Goal: Task Accomplishment & Management: Manage account settings

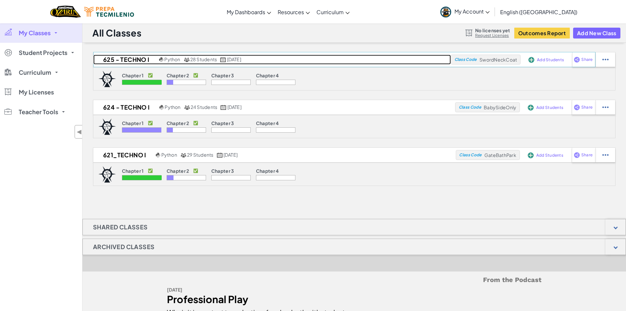
click at [128, 59] on h2 "625 - Techno I" at bounding box center [125, 60] width 64 height 10
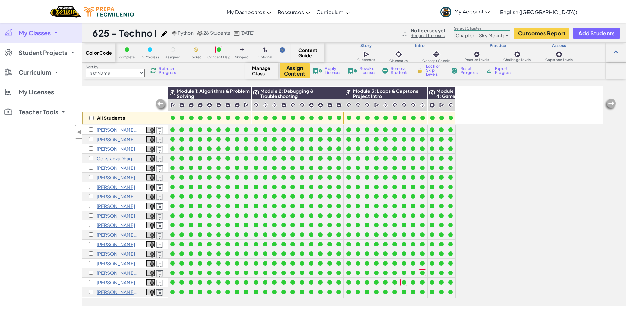
click at [507, 34] on select "Chapter 1: Sky Mountain Chapter 2: The Moon Dancers Chapter 3: The Phoenix Land…" at bounding box center [482, 35] width 56 height 10
select select "5d8a57abe8919b28d5113af1"
click at [455, 30] on select "Chapter 1: Sky Mountain Chapter 2: The Moon Dancers Chapter 3: The Phoenix Land…" at bounding box center [482, 35] width 56 height 10
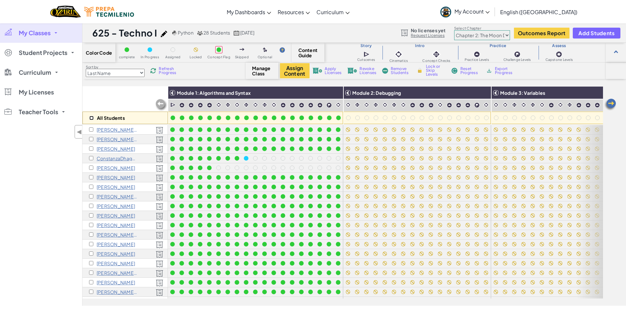
click at [91, 119] on input "checkbox" at bounding box center [91, 118] width 4 height 4
checkbox input "true"
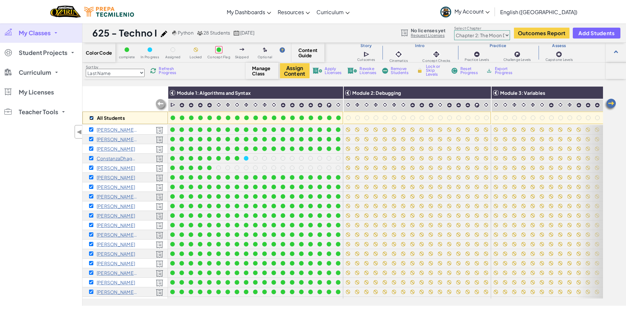
checkbox input "true"
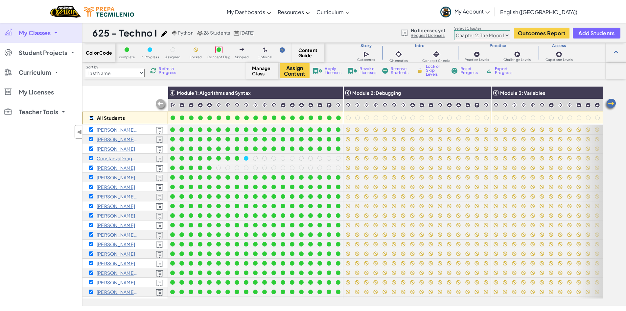
checkbox input "true"
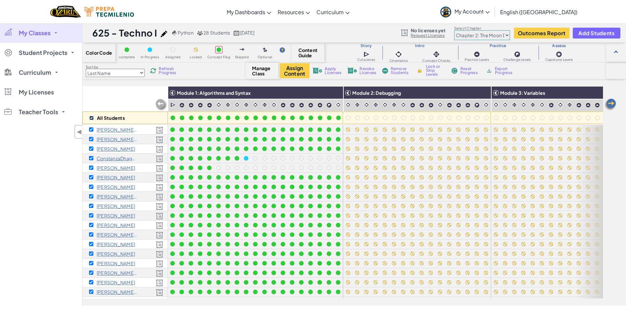
checkbox input "true"
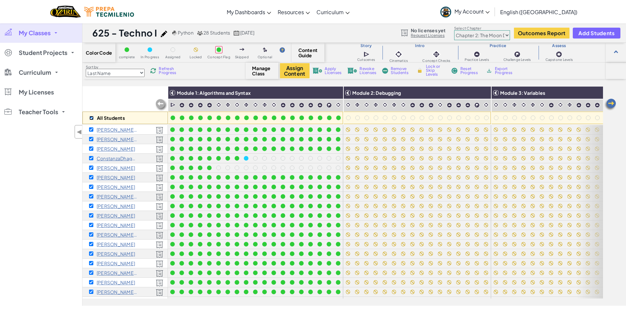
checkbox input "true"
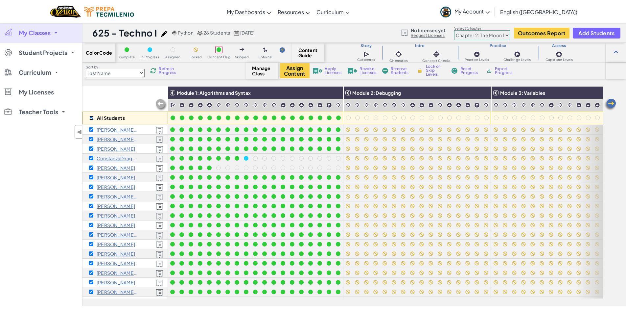
checkbox input "true"
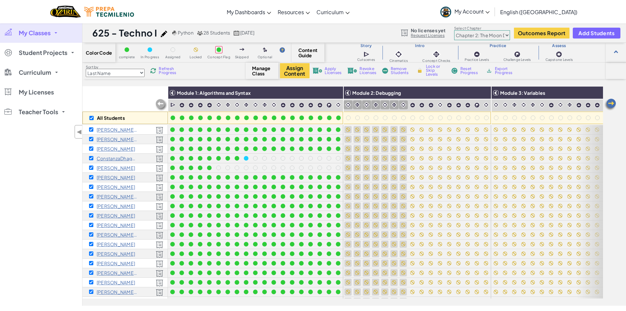
click at [350, 104] on img at bounding box center [348, 105] width 6 height 6
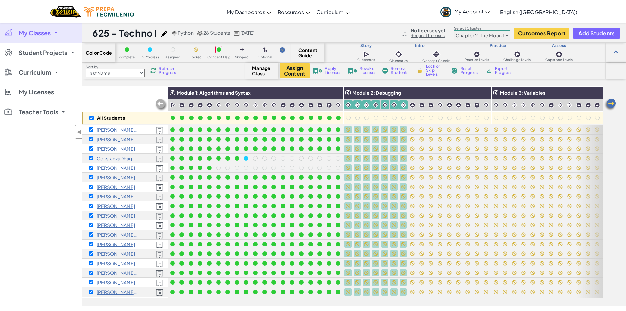
click at [431, 66] on span "Lock or Skip Levels" at bounding box center [435, 70] width 19 height 12
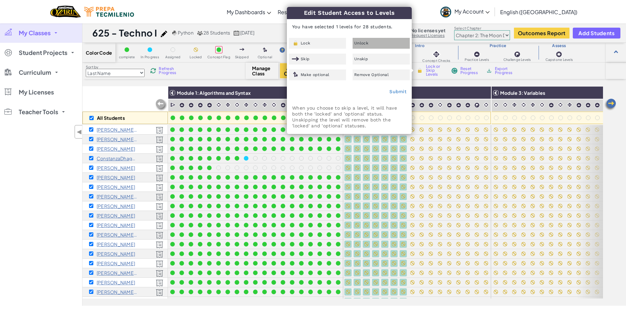
click at [377, 41] on div "Unlock" at bounding box center [381, 43] width 57 height 11
click at [399, 91] on link "Submit" at bounding box center [398, 91] width 17 height 5
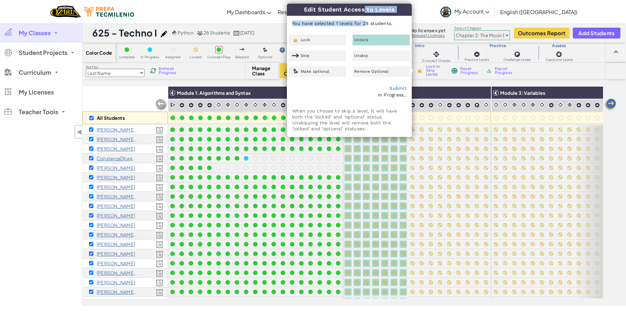
drag, startPoint x: 349, startPoint y: 6, endPoint x: 354, endPoint y: 23, distance: 18.0
click at [354, 23] on div "Edit Student Access to Levels You have selected 1 levels for 28 students. Lock …" at bounding box center [349, 70] width 124 height 133
click at [41, 170] on div "My Classes All Classes 625 - Techno I 624 - Techno I 621_Techno I Student Proje…" at bounding box center [41, 164] width 82 height 282
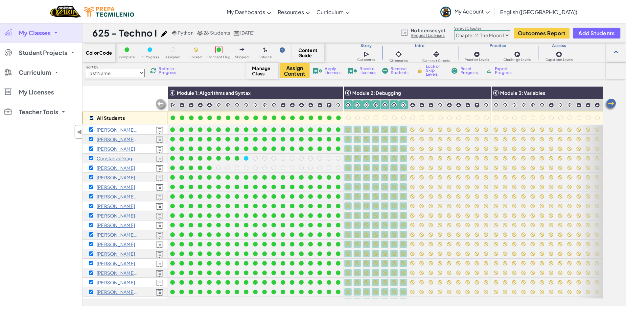
click at [91, 119] on input "checkbox" at bounding box center [91, 118] width 4 height 4
checkbox input "false"
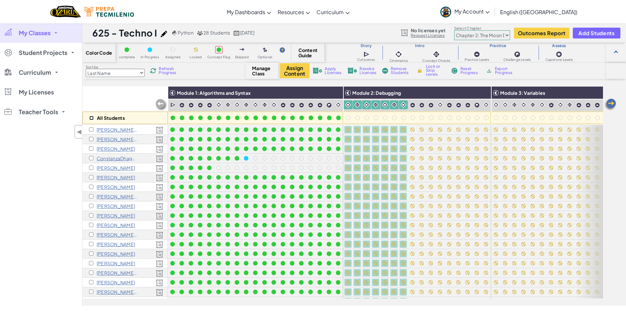
checkbox input "false"
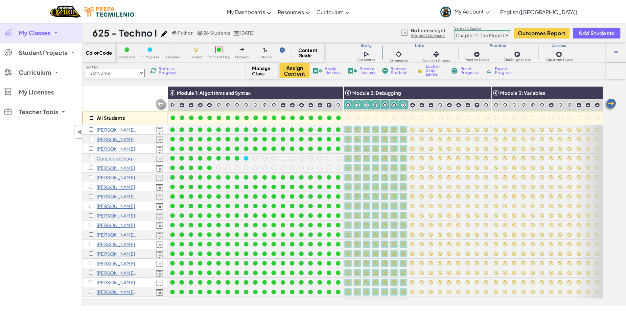
checkbox input "false"
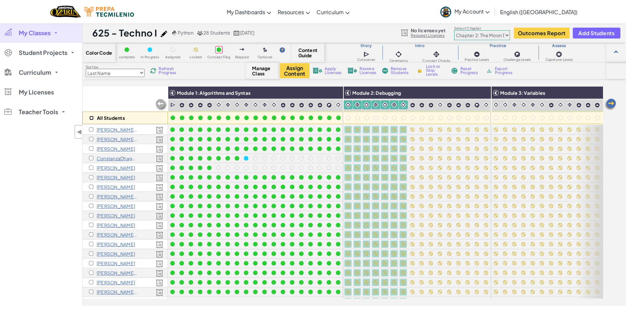
checkbox input "false"
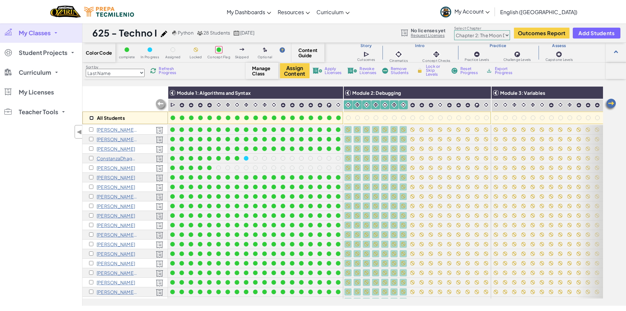
checkbox input "false"
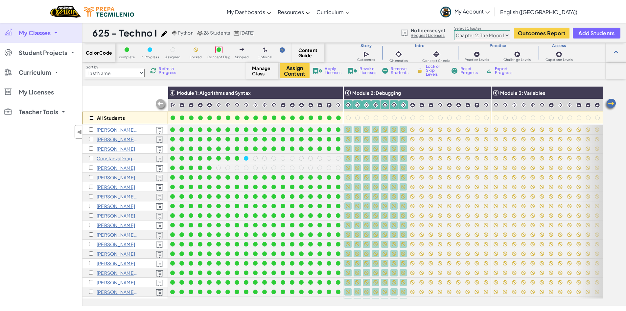
checkbox input "false"
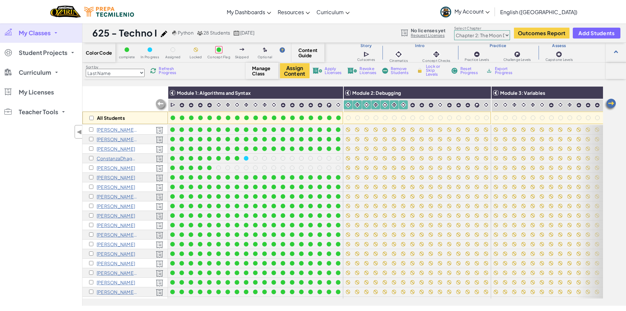
click at [106, 99] on div "All Students" at bounding box center [125, 105] width 85 height 38
click at [610, 132] on div "All Students Module 1: Algorithms and Syntax Module 2: Debugging Module 3: Vari…" at bounding box center [355, 195] width 544 height 219
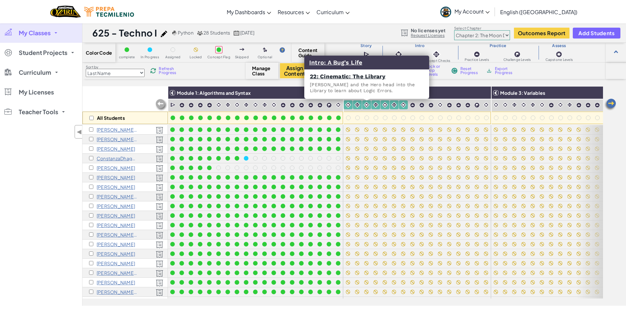
click at [366, 103] on img at bounding box center [367, 105] width 6 height 6
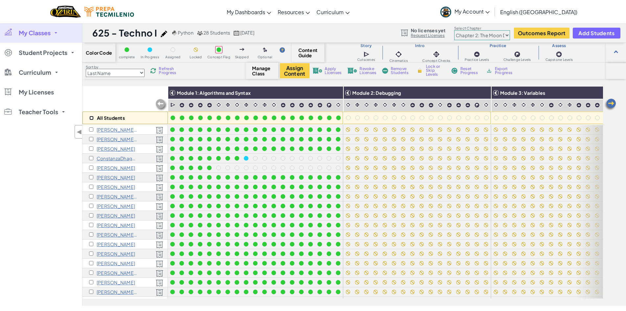
click at [90, 117] on input "checkbox" at bounding box center [91, 118] width 4 height 4
checkbox input "true"
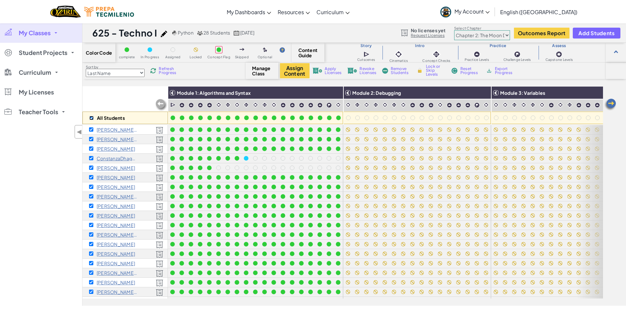
checkbox input "true"
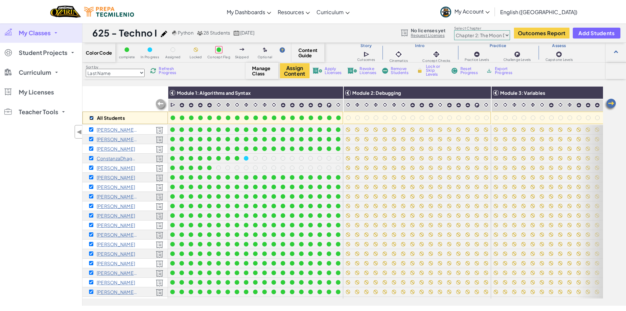
checkbox input "true"
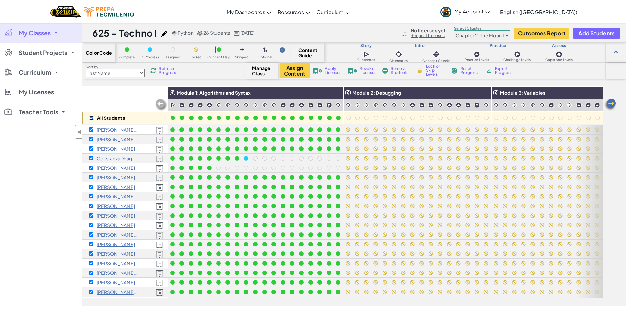
checkbox input "true"
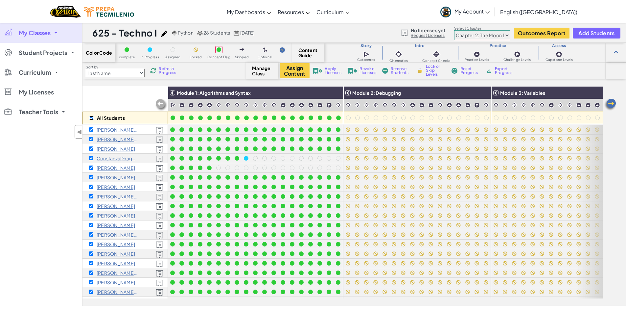
checkbox input "true"
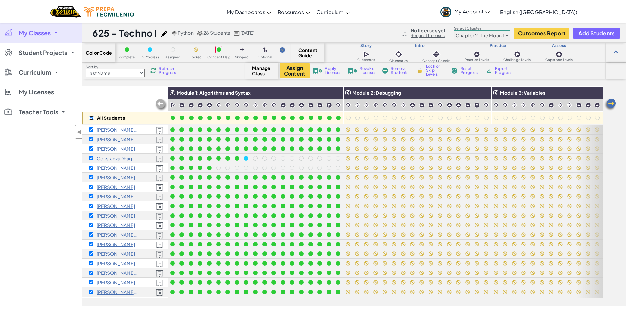
checkbox input "true"
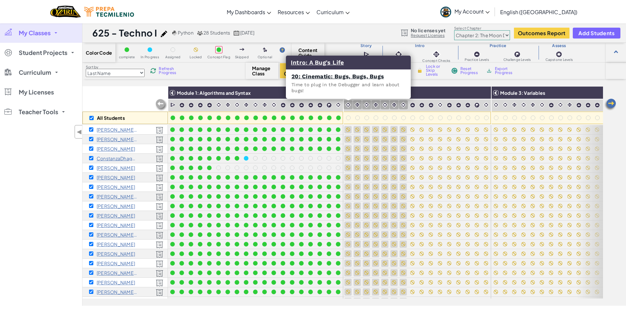
click at [348, 105] on img at bounding box center [348, 105] width 6 height 6
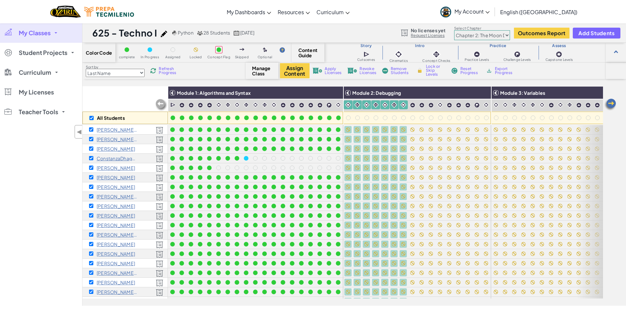
click at [432, 69] on span "Lock or Skip Levels" at bounding box center [435, 70] width 19 height 12
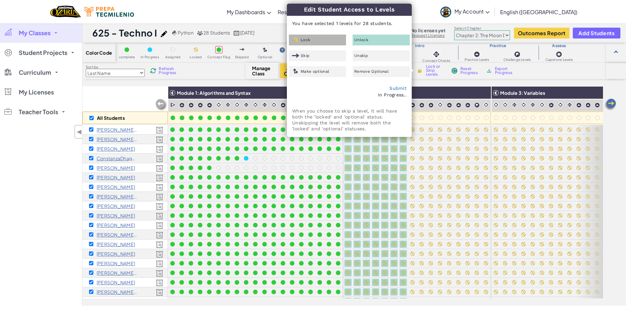
click at [315, 40] on div "Lock" at bounding box center [317, 40] width 57 height 11
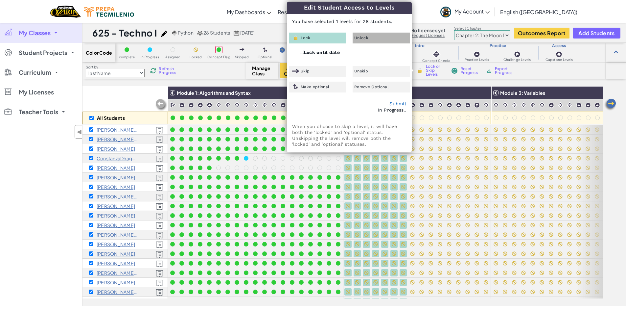
click at [369, 35] on div "Unlock" at bounding box center [381, 38] width 57 height 11
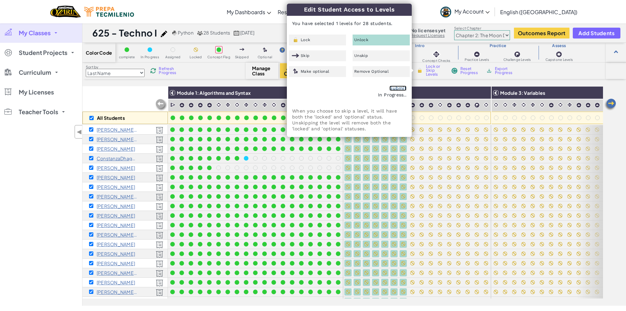
click at [397, 89] on link "Submit" at bounding box center [398, 87] width 17 height 5
click at [454, 81] on div "Color Code complete In Progress Assigned Locked Concept Flag Skipped Optional C…" at bounding box center [355, 174] width 544 height 263
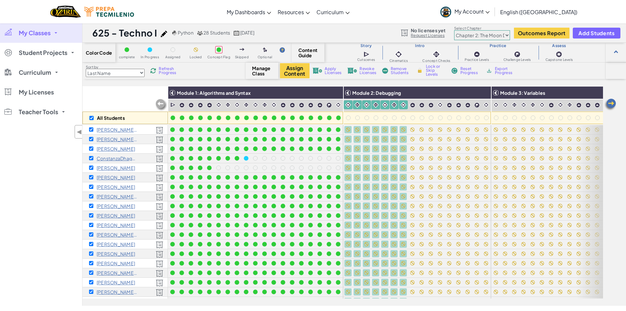
click at [427, 70] on span "Lock or Skip Levels" at bounding box center [435, 70] width 19 height 12
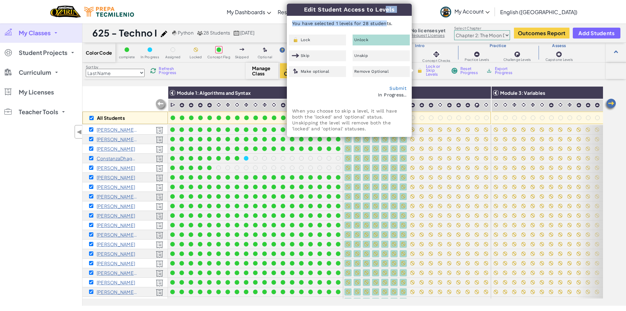
drag, startPoint x: 371, startPoint y: 10, endPoint x: 372, endPoint y: 24, distance: 13.5
click at [372, 24] on div "Edit Student Access to Levels You have selected 1 levels for 28 students. Lock …" at bounding box center [349, 70] width 124 height 133
click at [387, 24] on p "You have selected 1 levels for 28 students." at bounding box center [349, 23] width 124 height 16
click at [33, 143] on div "My Classes All Classes 625 - Techno I 624 - Techno I 621_Techno I Student Proje…" at bounding box center [41, 164] width 82 height 282
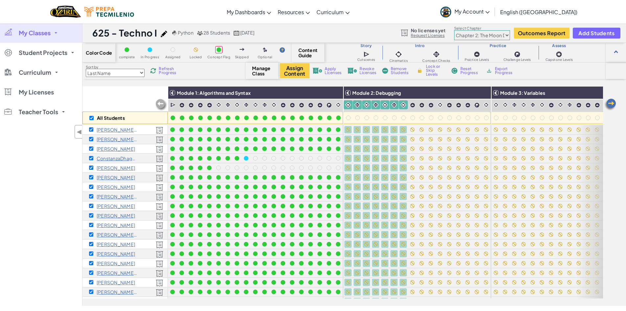
click at [57, 30] on link "My Classes" at bounding box center [41, 33] width 82 height 20
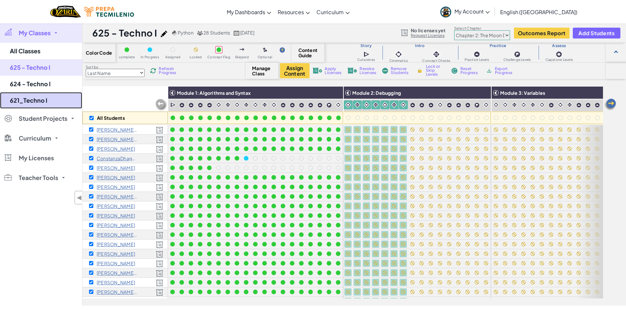
click at [31, 98] on link "621_Techno I" at bounding box center [41, 100] width 82 height 16
select select "5d41d731a8d1836b5aa3cba1"
checkbox input "false"
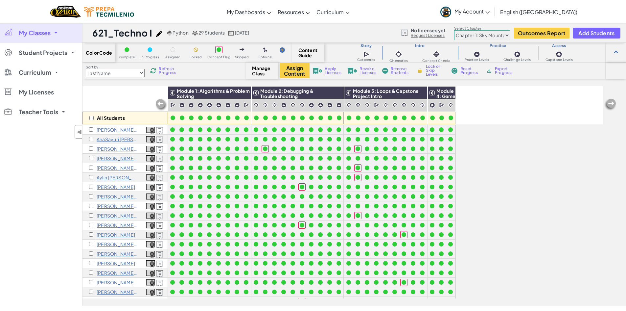
click at [506, 36] on select "Chapter 1: Sky Mountain Chapter 2: The Moon Dancers Chapter 3: The Phoenix Land…" at bounding box center [482, 35] width 56 height 10
select select "5d8a57abe8919b28d5113af1"
click at [455, 30] on select "Chapter 1: Sky Mountain Chapter 2: The Moon Dancers Chapter 3: The Phoenix Land…" at bounding box center [482, 35] width 56 height 10
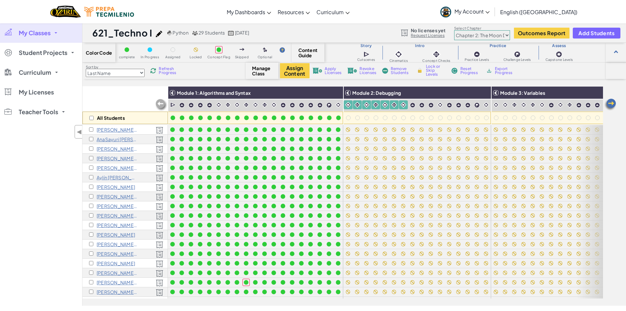
click at [13, 197] on div "My Classes All Classes 625 - Techno I 624 - Techno I 621_Techno I Student Proje…" at bounding box center [41, 164] width 82 height 282
click at [421, 86] on div "Module 2: Debugging" at bounding box center [418, 105] width 148 height 38
click at [415, 93] on h3 "Module 2: Debugging" at bounding box center [421, 92] width 140 height 5
click at [351, 104] on img at bounding box center [348, 105] width 6 height 6
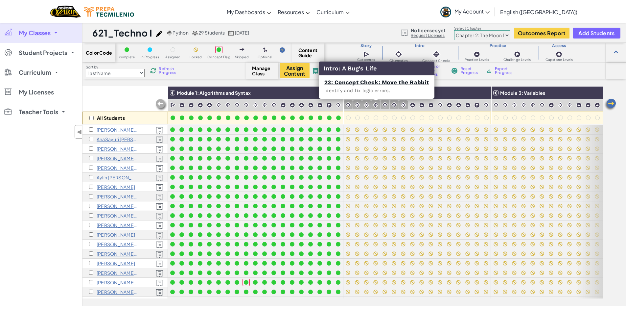
click at [380, 107] on div at bounding box center [375, 104] width 9 height 9
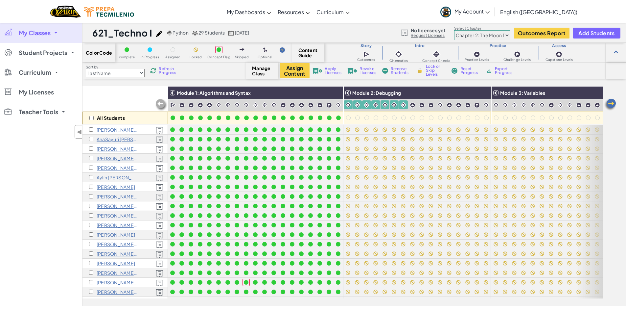
click at [615, 141] on div "All Students Module 1: Algorithms and Syntax Module 2: Debugging Module 3: Vari…" at bounding box center [355, 195] width 544 height 219
click at [433, 74] on span "Lock or Skip Levels" at bounding box center [435, 70] width 19 height 12
checkbox input "true"
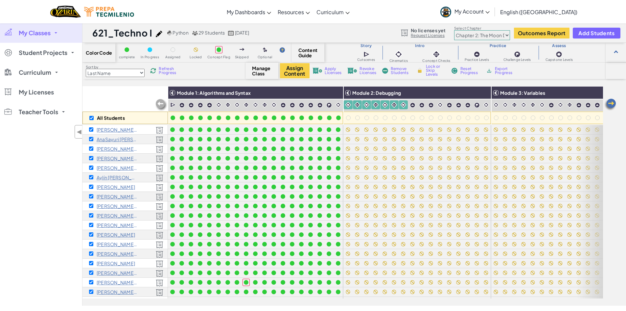
checkbox input "true"
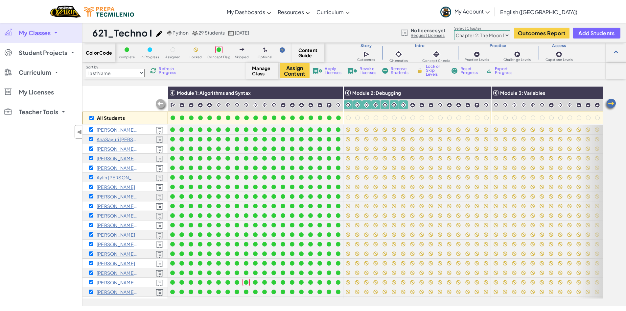
checkbox input "true"
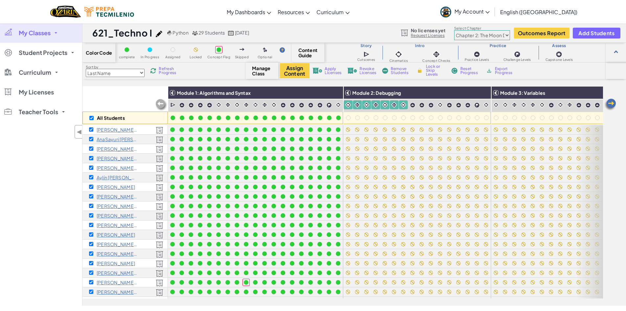
checkbox input "true"
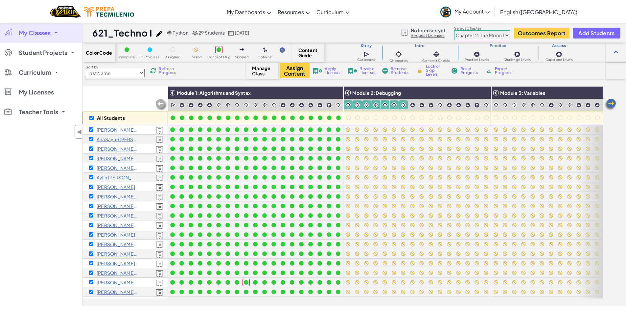
checkbox input "true"
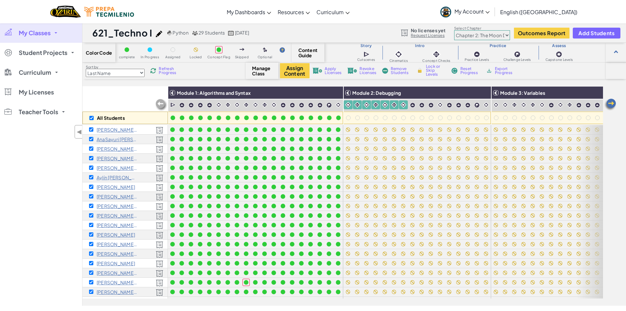
checkbox input "true"
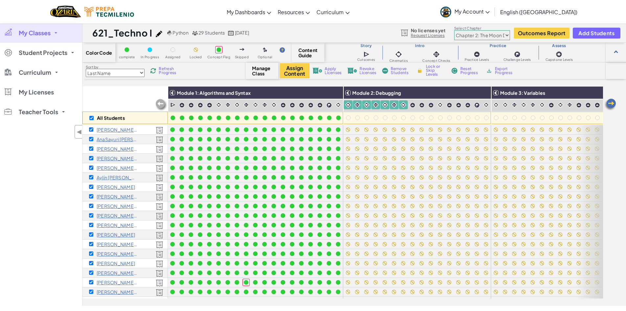
checkbox input "true"
